Goal: Information Seeking & Learning: Find specific page/section

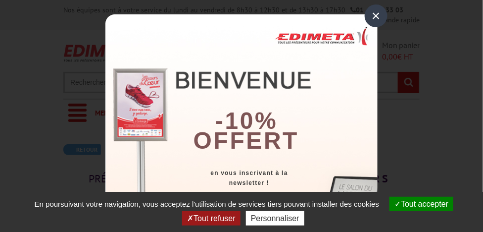
click at [376, 18] on div "×" at bounding box center [376, 15] width 23 height 23
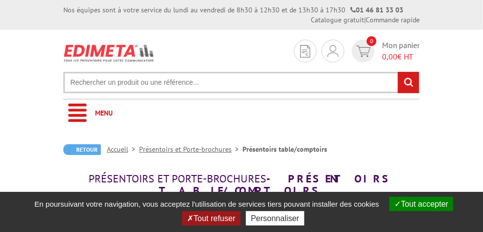
drag, startPoint x: 460, startPoint y: 206, endPoint x: 457, endPoint y: 200, distance: 6.4
click at [453, 206] on button "Tout accepter" at bounding box center [422, 204] width 64 height 14
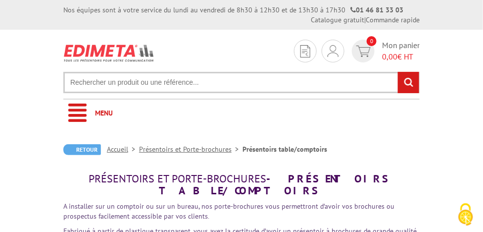
click at [242, 81] on input "text" at bounding box center [241, 82] width 356 height 21
type input "présentoir 3 étagère en acrylique"
click at [398, 72] on input "rechercher" at bounding box center [408, 82] width 21 height 21
